Goal: Find specific page/section: Find specific page/section

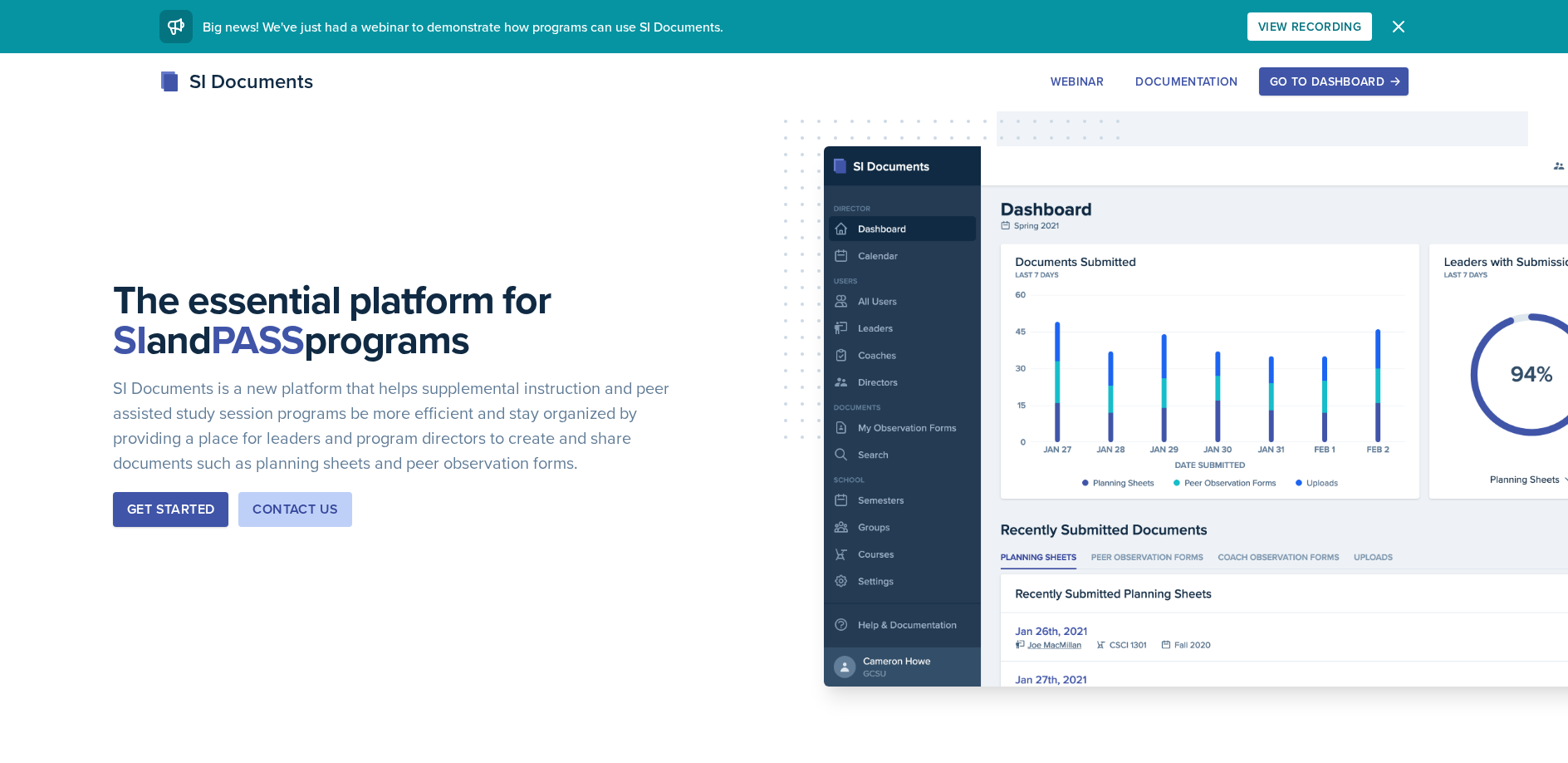
click at [1363, 79] on div "Go to Dashboard" at bounding box center [1334, 81] width 128 height 14
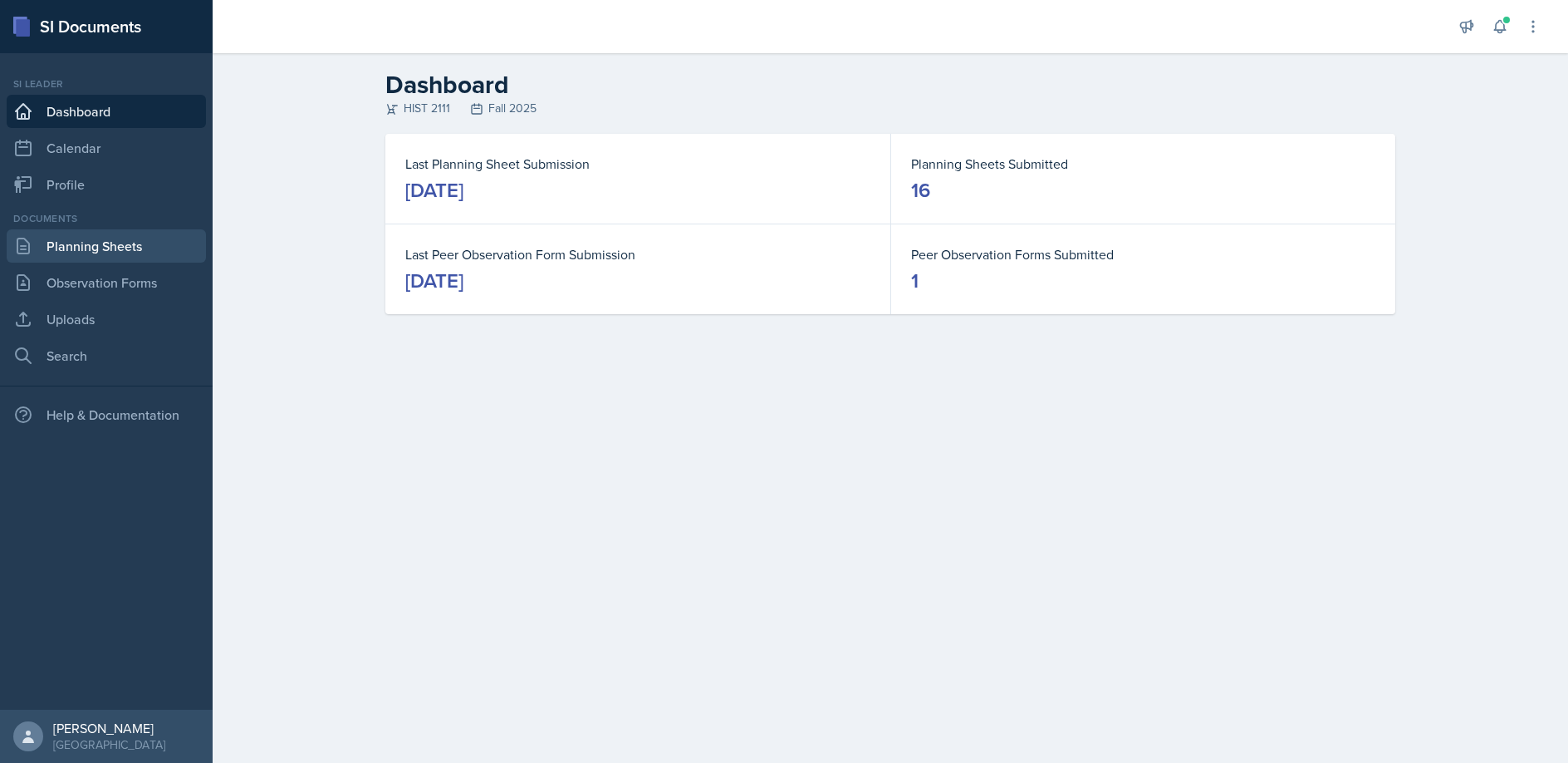
click at [97, 252] on link "Planning Sheets" at bounding box center [105, 245] width 199 height 33
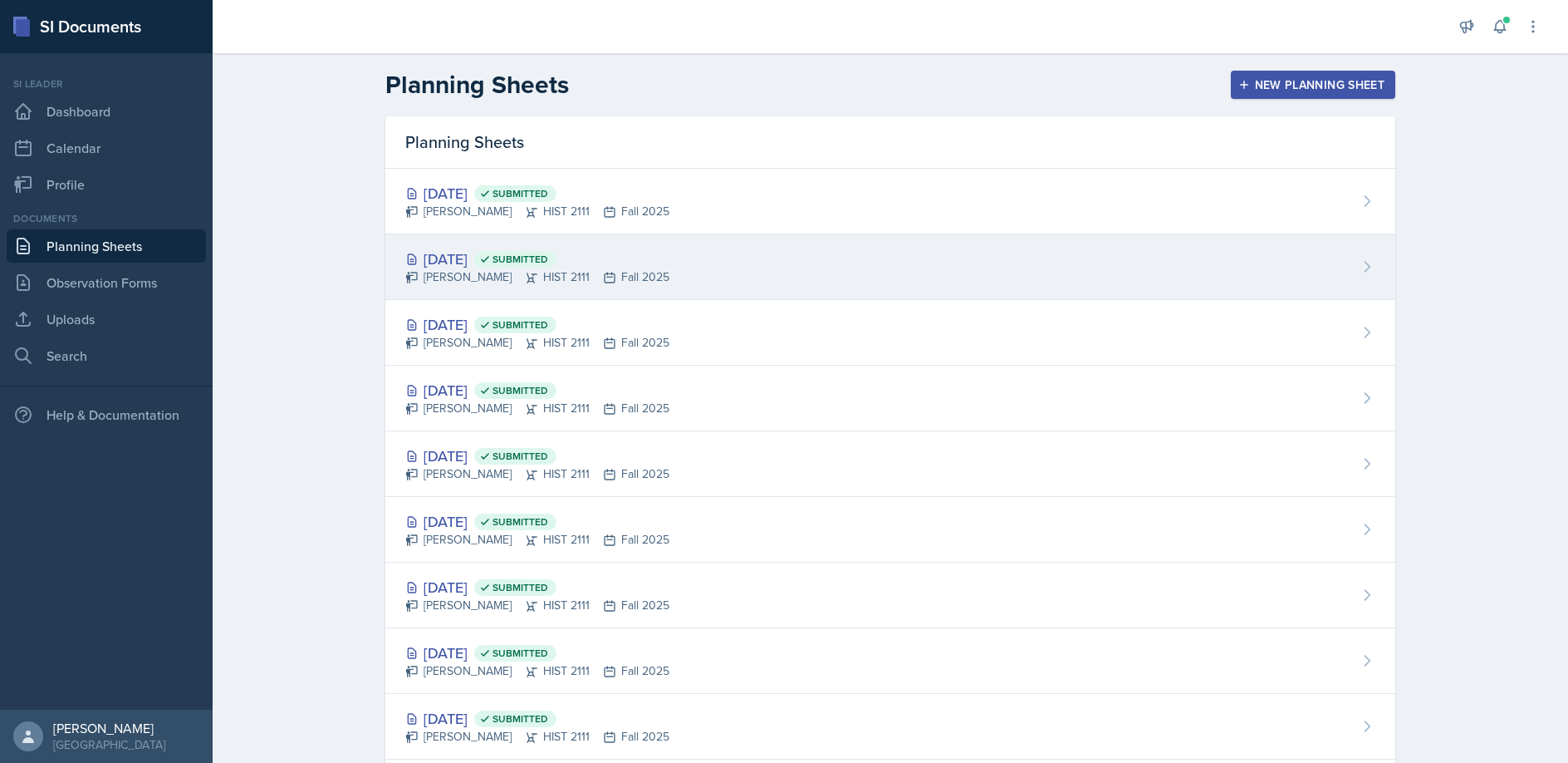
click at [433, 269] on div "[PERSON_NAME] HIST 2111 Fall 2025" at bounding box center [536, 277] width 264 height 17
